Goal: Information Seeking & Learning: Learn about a topic

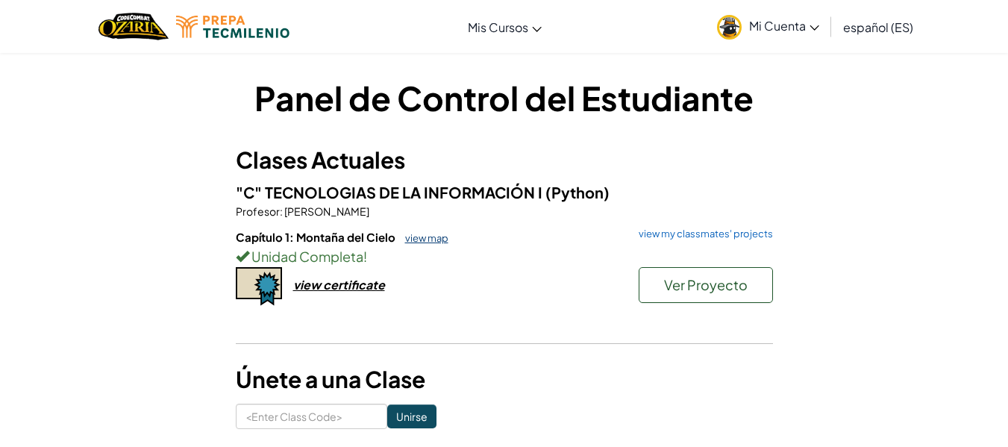
click at [424, 236] on link "view map" at bounding box center [423, 238] width 51 height 12
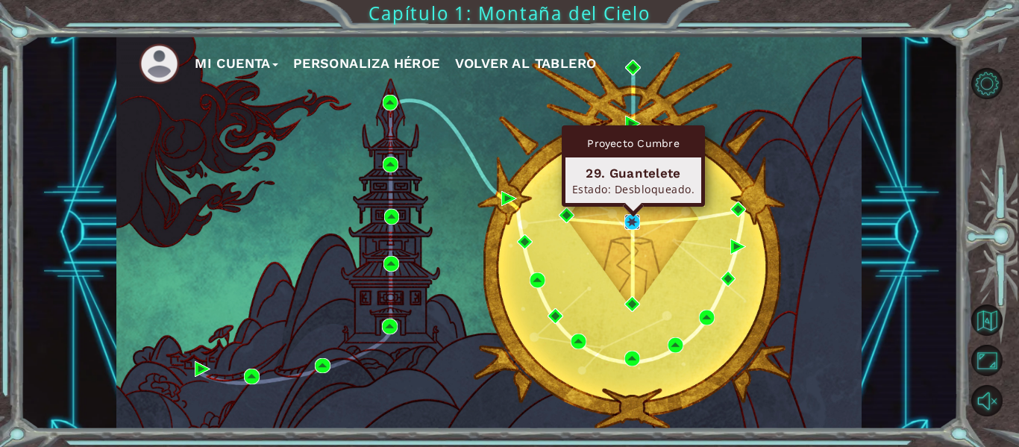
click at [634, 222] on img at bounding box center [632, 222] width 16 height 16
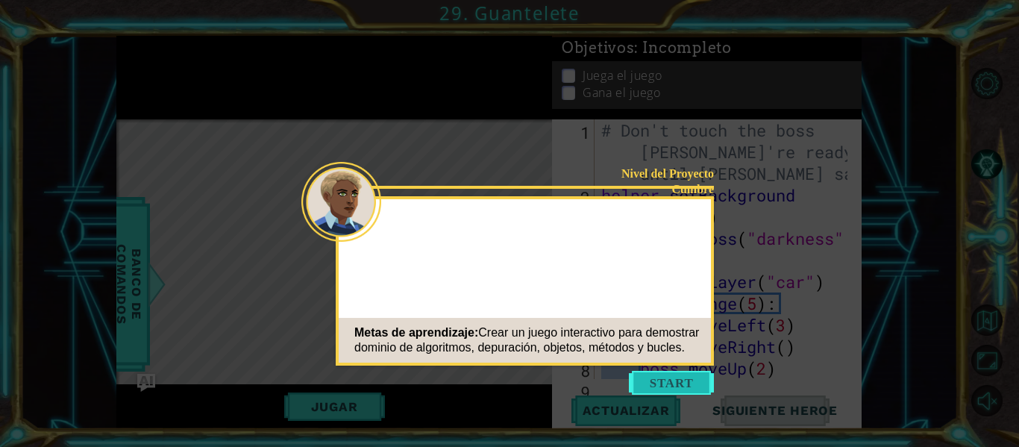
click at [682, 380] on button "Start" at bounding box center [671, 383] width 85 height 24
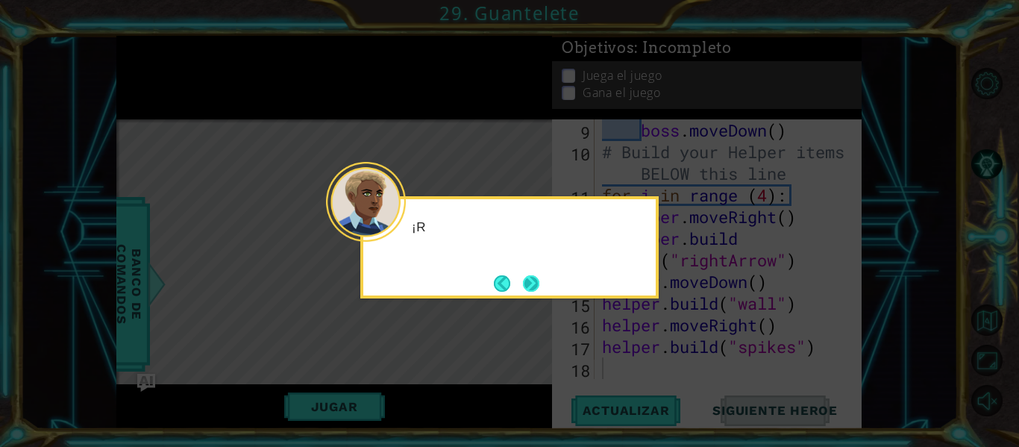
scroll to position [260, 0]
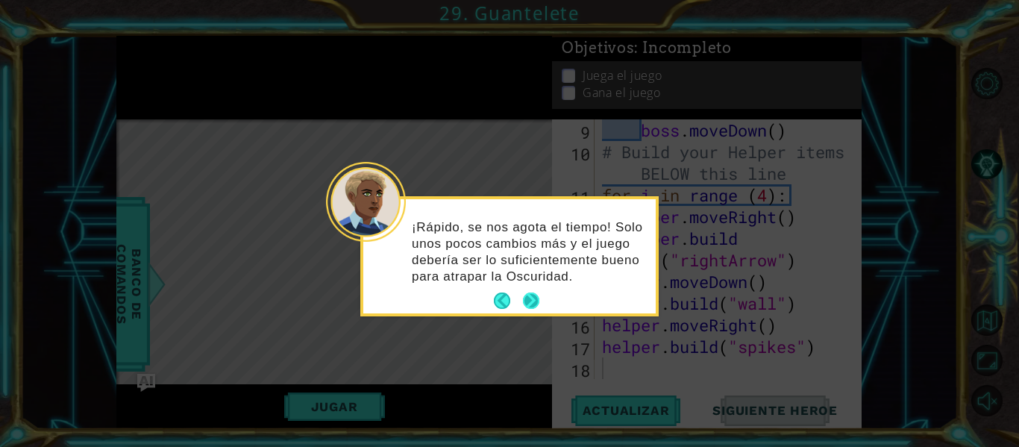
click at [526, 301] on button "Next" at bounding box center [531, 301] width 28 height 28
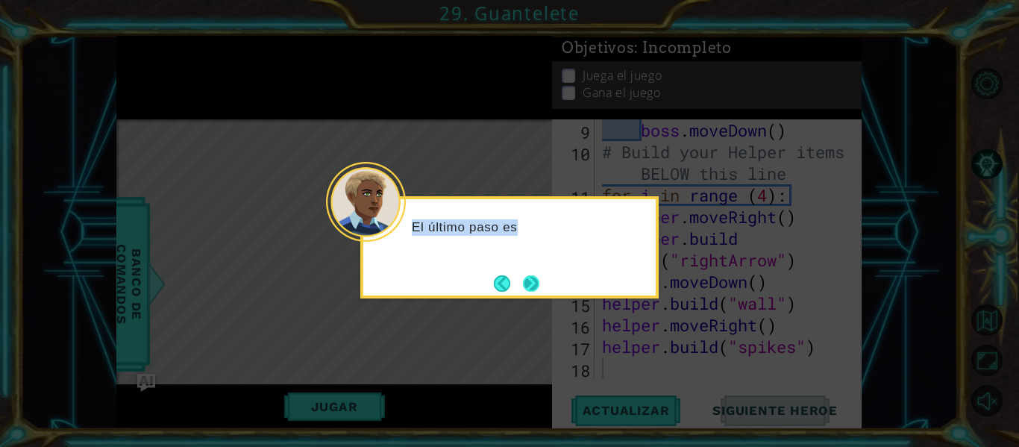
drag, startPoint x: 526, startPoint y: 301, endPoint x: 528, endPoint y: 277, distance: 24.0
click at [528, 277] on body "1 ההההההההההההההההההההההההההההההההההההההההההההההההההההההההההההההההההההההההההההה…" at bounding box center [509, 223] width 1019 height 447
click at [528, 277] on button "Next" at bounding box center [531, 283] width 20 height 20
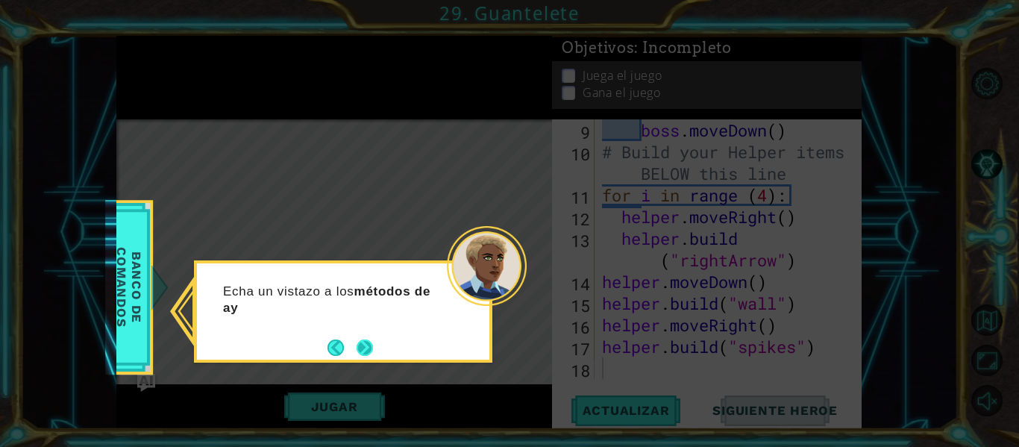
click at [368, 342] on button "Next" at bounding box center [365, 347] width 19 height 19
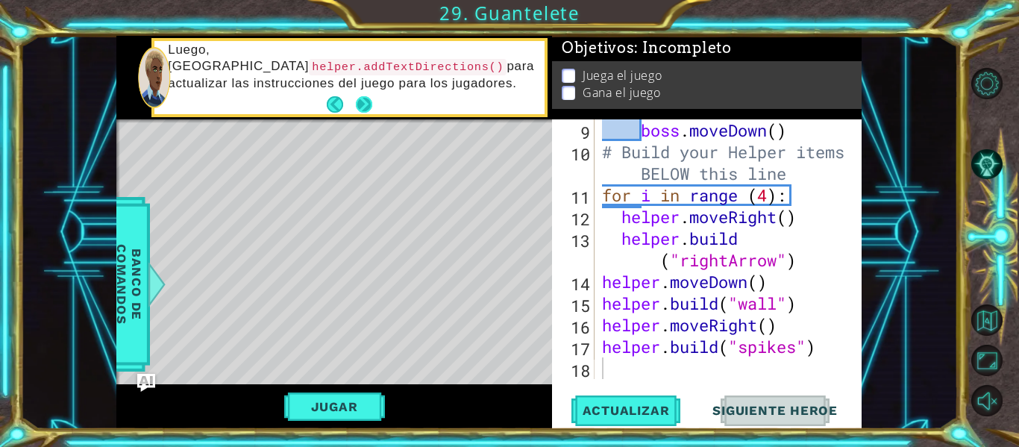
click at [364, 112] on button "Next" at bounding box center [363, 103] width 17 height 17
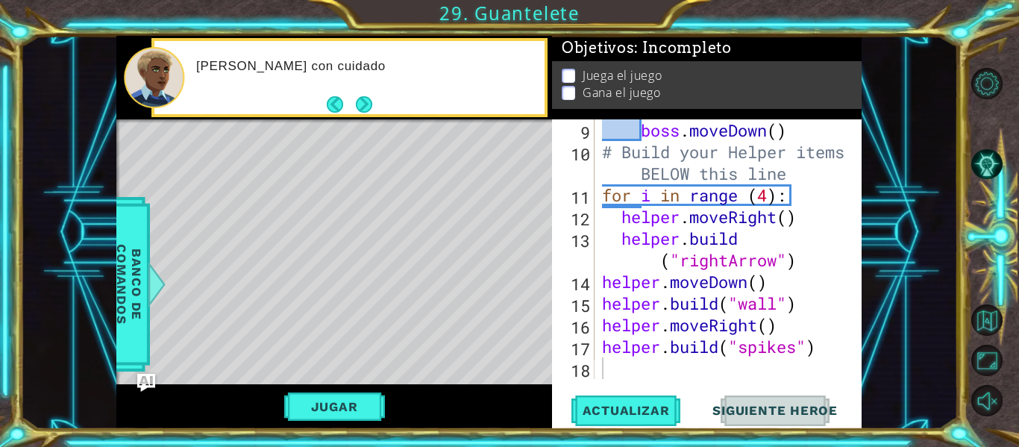
click at [364, 112] on button "Next" at bounding box center [364, 104] width 27 height 27
